Goal: Information Seeking & Learning: Learn about a topic

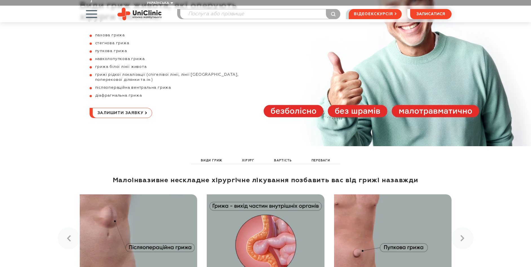
scroll to position [141, 0]
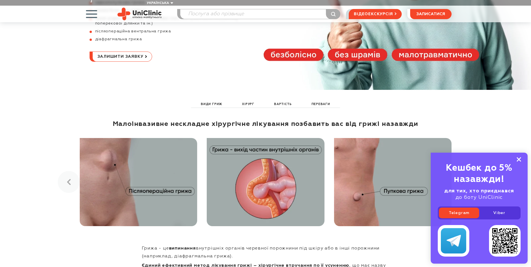
click at [520, 159] on rect at bounding box center [519, 159] width 5 height 5
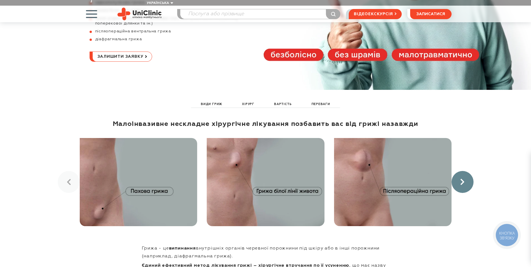
click at [459, 176] on link at bounding box center [463, 182] width 22 height 22
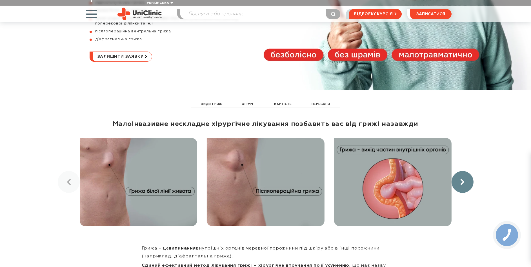
click at [466, 174] on link at bounding box center [463, 182] width 22 height 22
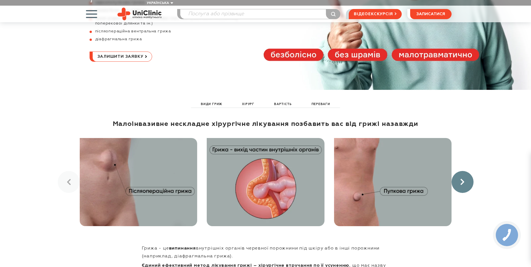
click at [466, 174] on link at bounding box center [463, 182] width 22 height 22
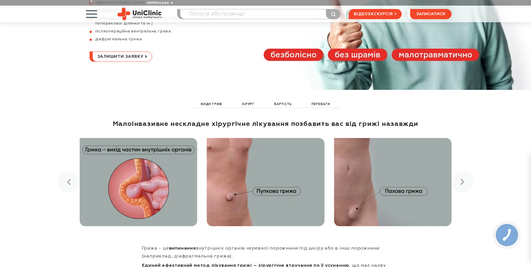
click at [399, 185] on img at bounding box center [392, 182] width 117 height 88
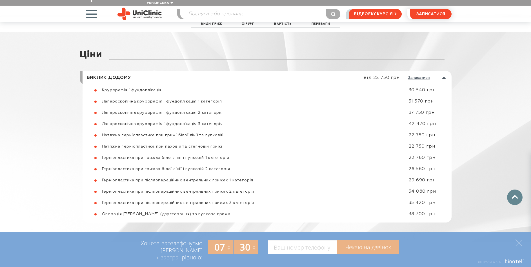
scroll to position [2254, 0]
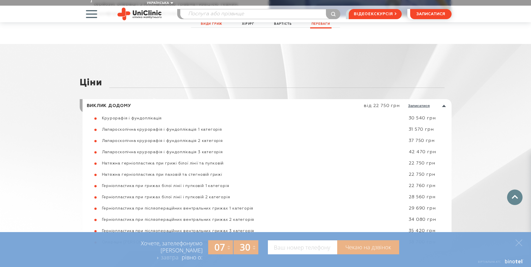
click at [212, 24] on link "Види гриж" at bounding box center [211, 24] width 24 height 6
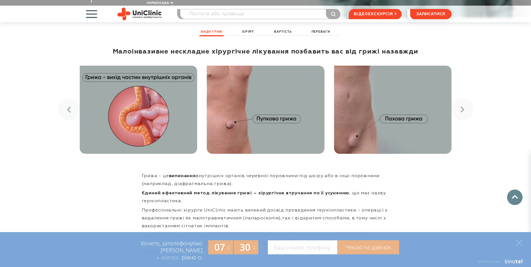
scroll to position [213, 0]
click at [402, 112] on img at bounding box center [392, 110] width 117 height 88
click at [349, 88] on img at bounding box center [392, 110] width 117 height 88
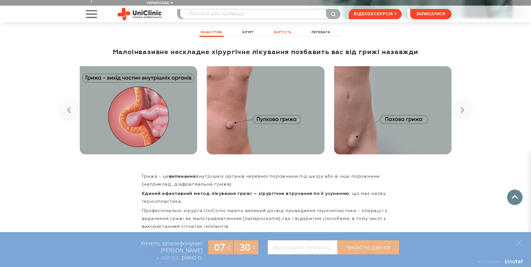
click at [280, 29] on link "Вартість" at bounding box center [283, 32] width 20 height 6
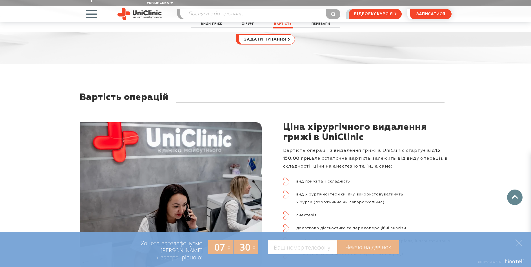
scroll to position [1775, 0]
